Goal: Navigation & Orientation: Find specific page/section

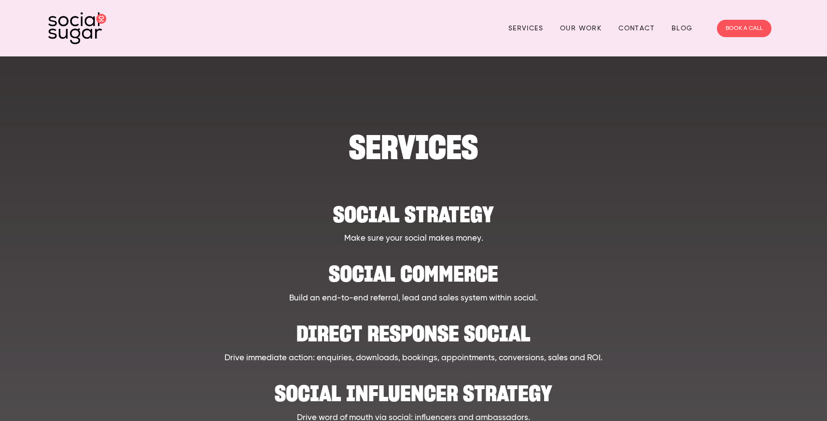
click at [73, 22] on img at bounding box center [77, 28] width 58 height 32
click at [574, 188] on div "Social strategy Make sure your social makes money. Social Commerce Build an end…" at bounding box center [413, 417] width 647 height 509
click at [387, 98] on div at bounding box center [413, 98] width 647 height 54
click at [582, 28] on link "Our Work" at bounding box center [581, 28] width 42 height 15
